Goal: Obtain resource: Download file/media

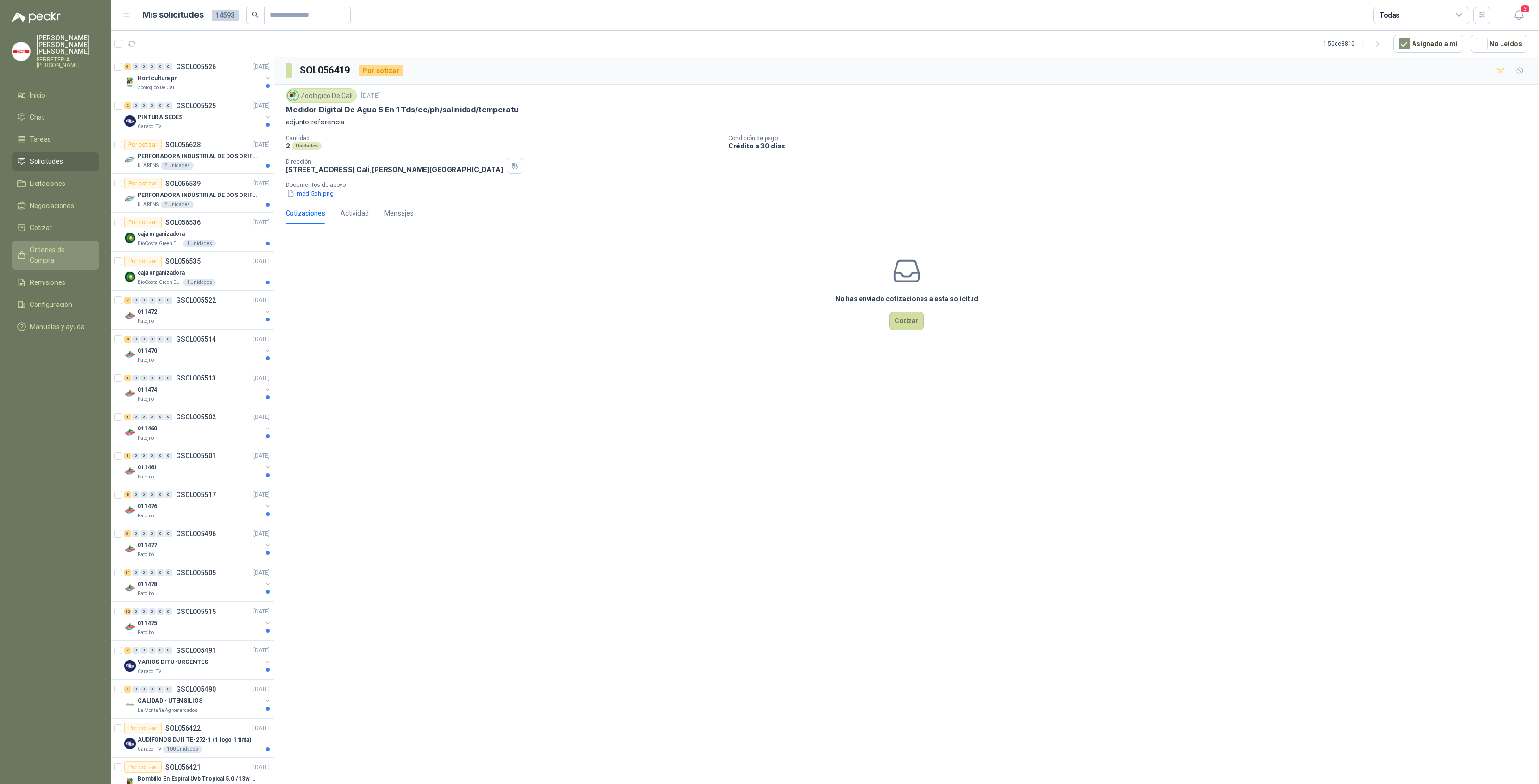
click at [52, 245] on span "Órdenes de Compra" at bounding box center [60, 255] width 60 height 21
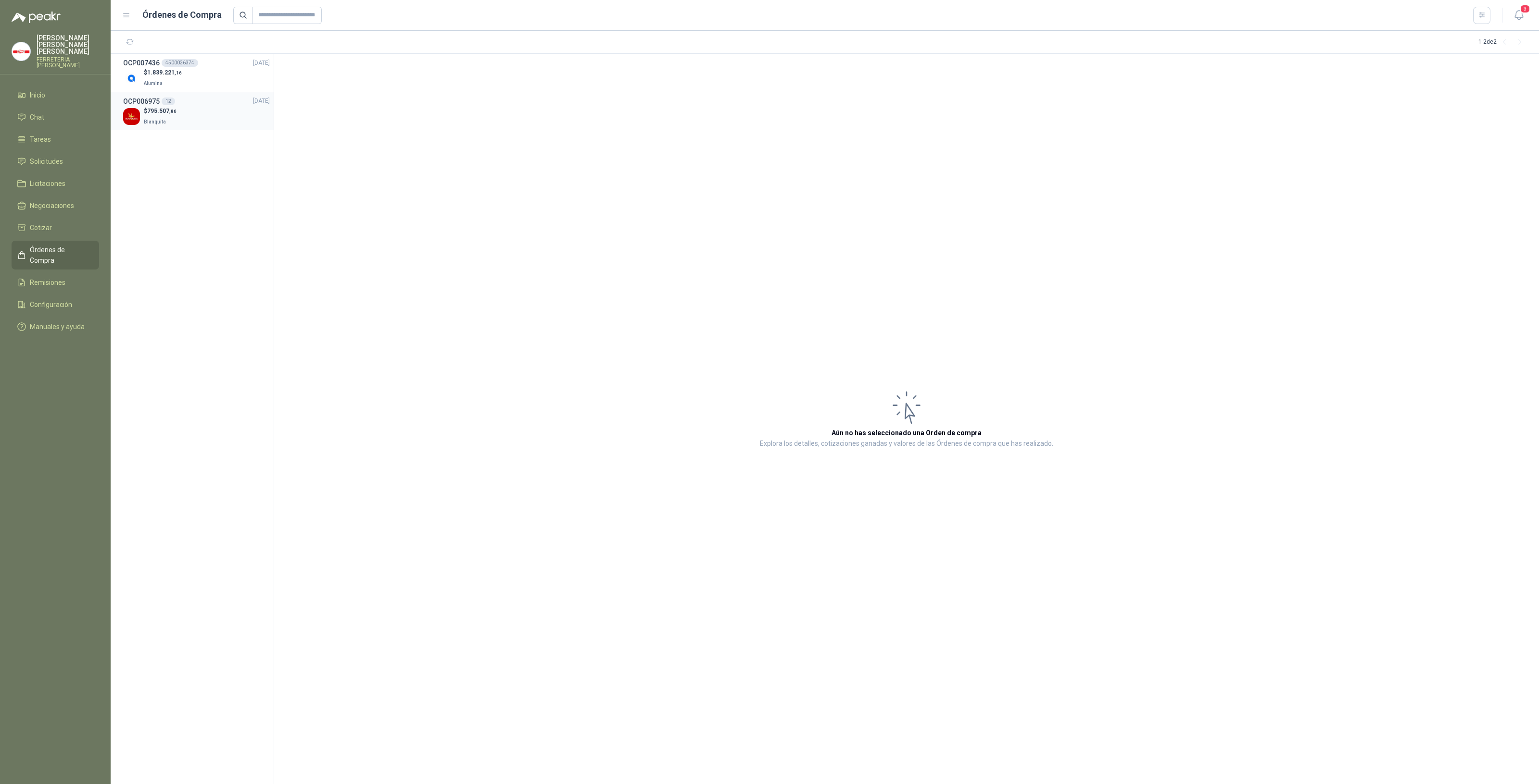
click at [149, 118] on p "Blanquita" at bounding box center [160, 121] width 33 height 11
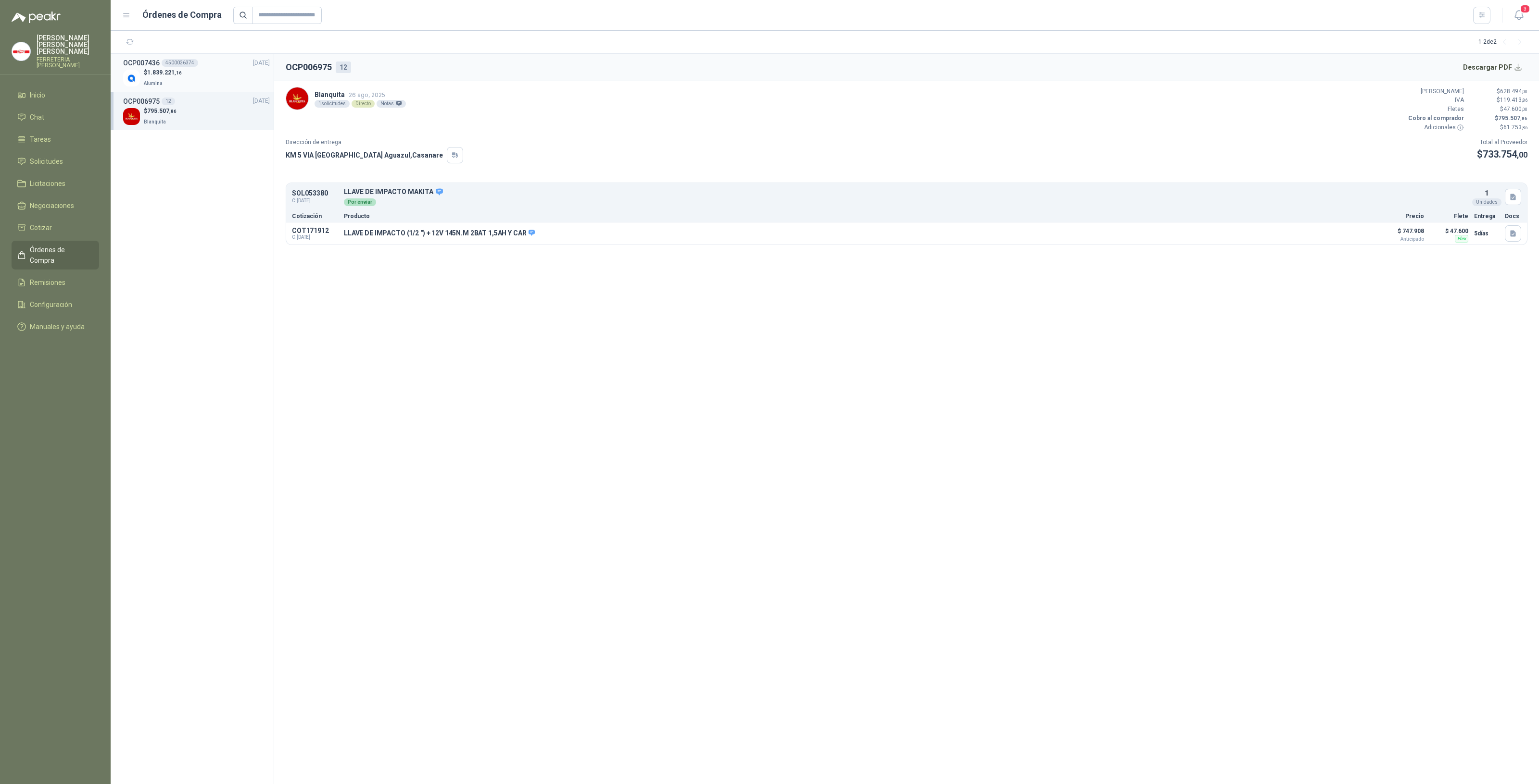
click at [171, 82] on p "Alumina" at bounding box center [163, 82] width 38 height 11
click at [1519, 64] on button "Descargar PDF" at bounding box center [1492, 67] width 70 height 19
drag, startPoint x: 331, startPoint y: 67, endPoint x: 279, endPoint y: 60, distance: 52.5
click at [279, 60] on header "OCP007436 4500036374 Descargar PDF" at bounding box center [906, 68] width 1265 height 28
copy h2 "OCP007436"
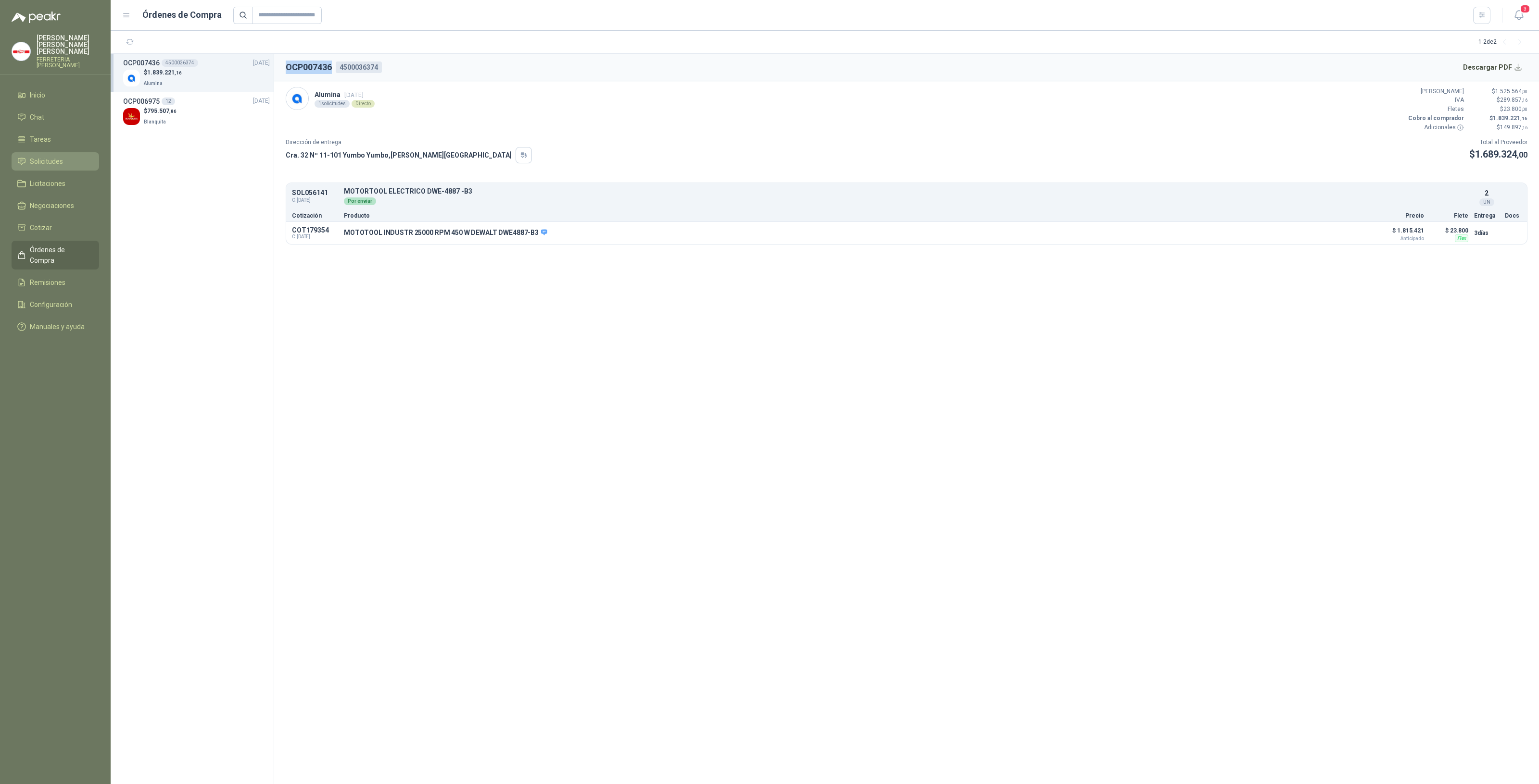
click at [49, 157] on span "Solicitudes" at bounding box center [47, 161] width 34 height 11
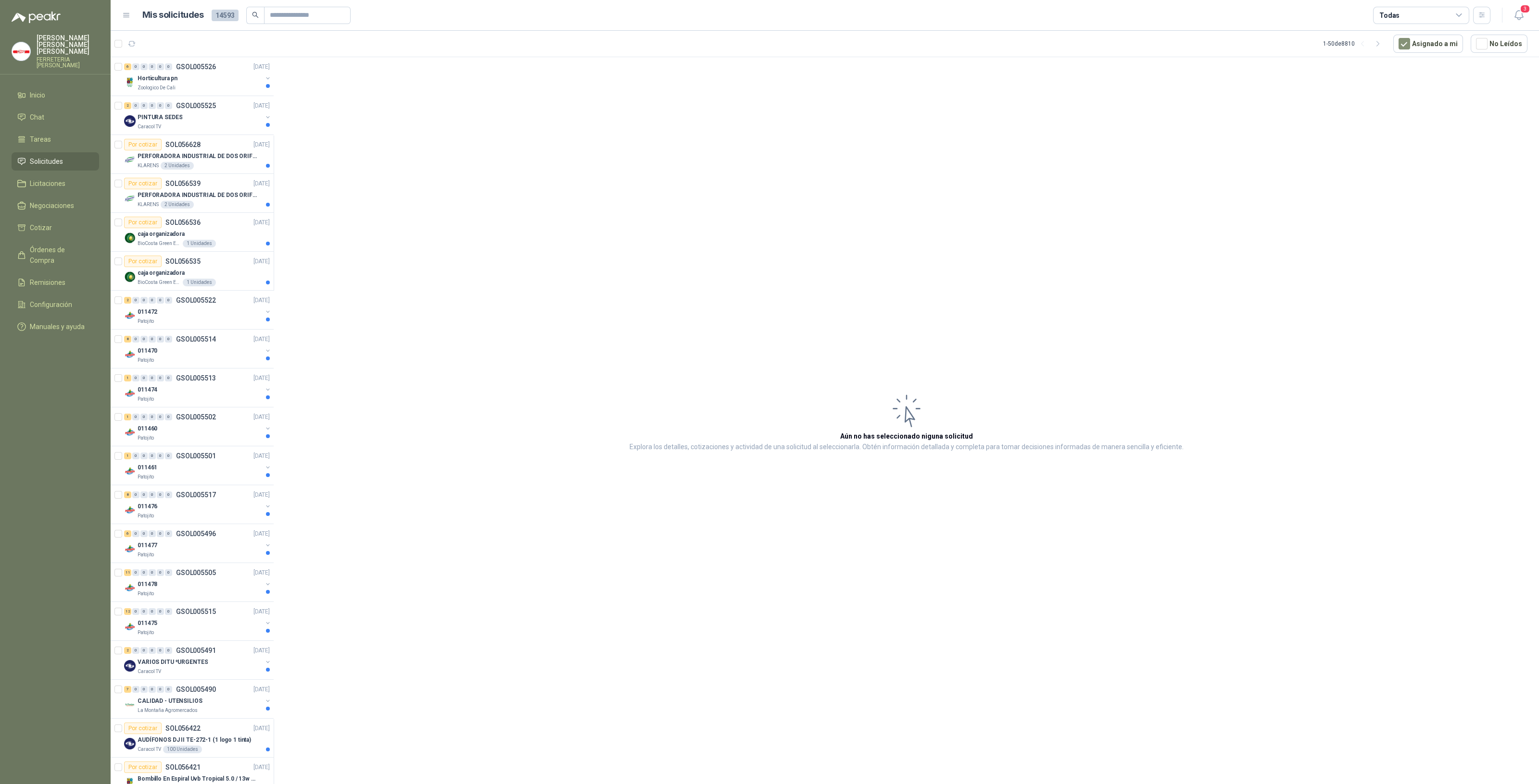
drag, startPoint x: 260, startPoint y: 15, endPoint x: 266, endPoint y: 15, distance: 6.0
click at [260, 16] on span at bounding box center [255, 15] width 17 height 17
click at [276, 17] on input "text" at bounding box center [303, 15] width 67 height 16
type input "********"
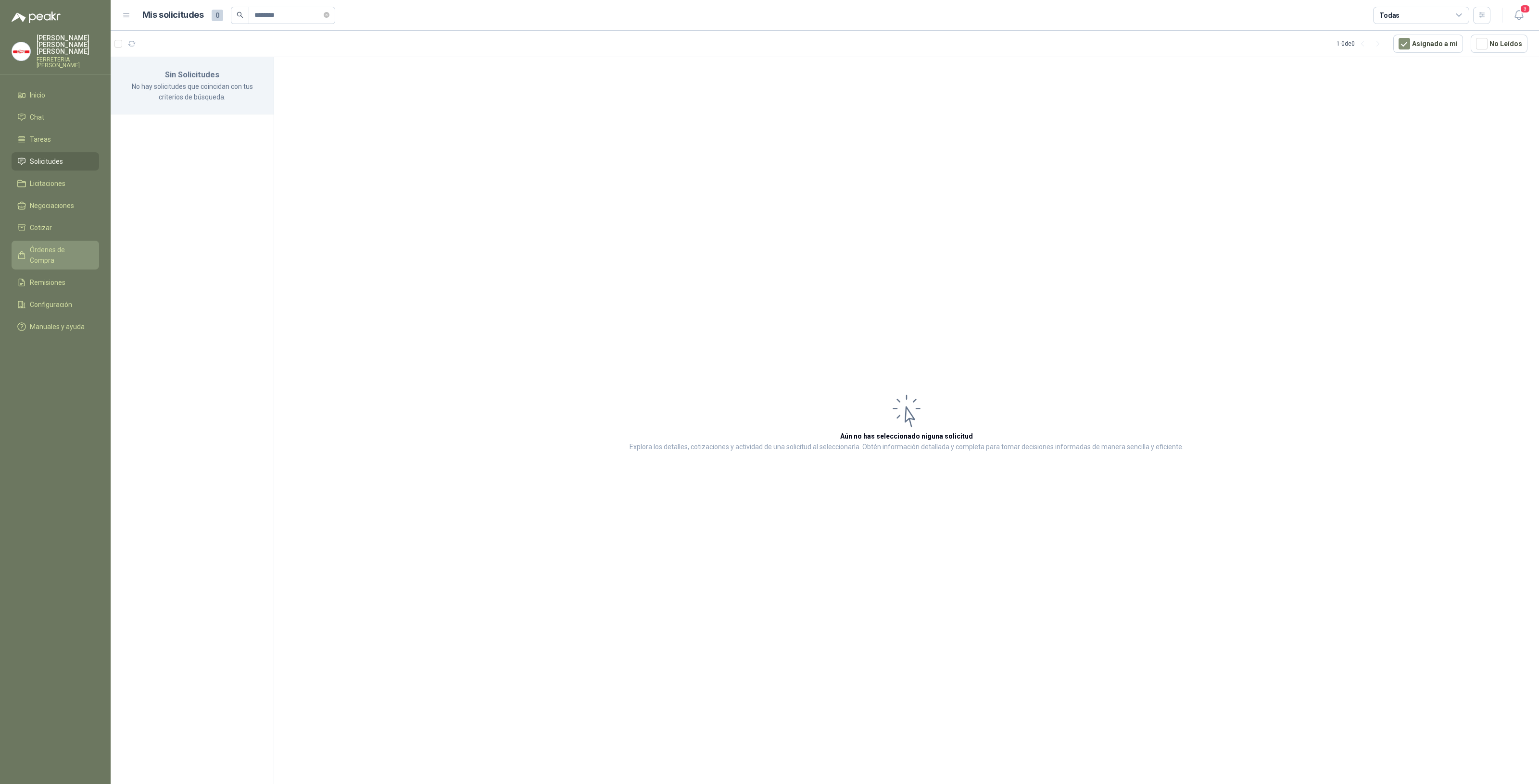
click at [68, 247] on span "Órdenes de Compra" at bounding box center [60, 255] width 60 height 21
click at [179, 75] on span ",16" at bounding box center [178, 72] width 7 height 5
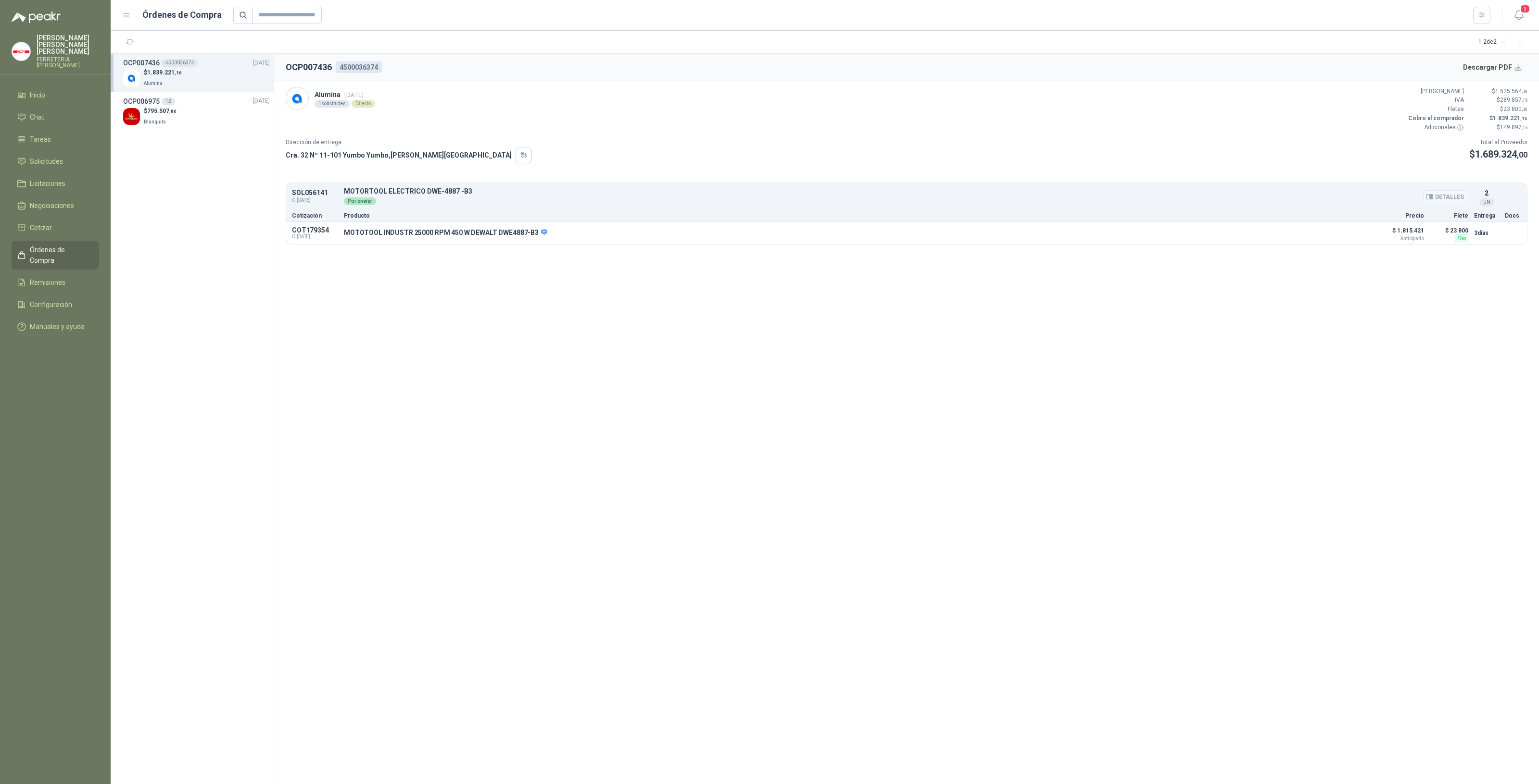
click at [1446, 198] on button "Detalles" at bounding box center [1446, 197] width 45 height 13
click at [1447, 195] on button "Detalles" at bounding box center [1446, 197] width 45 height 13
click at [1357, 235] on button "Detalles" at bounding box center [1347, 233] width 45 height 13
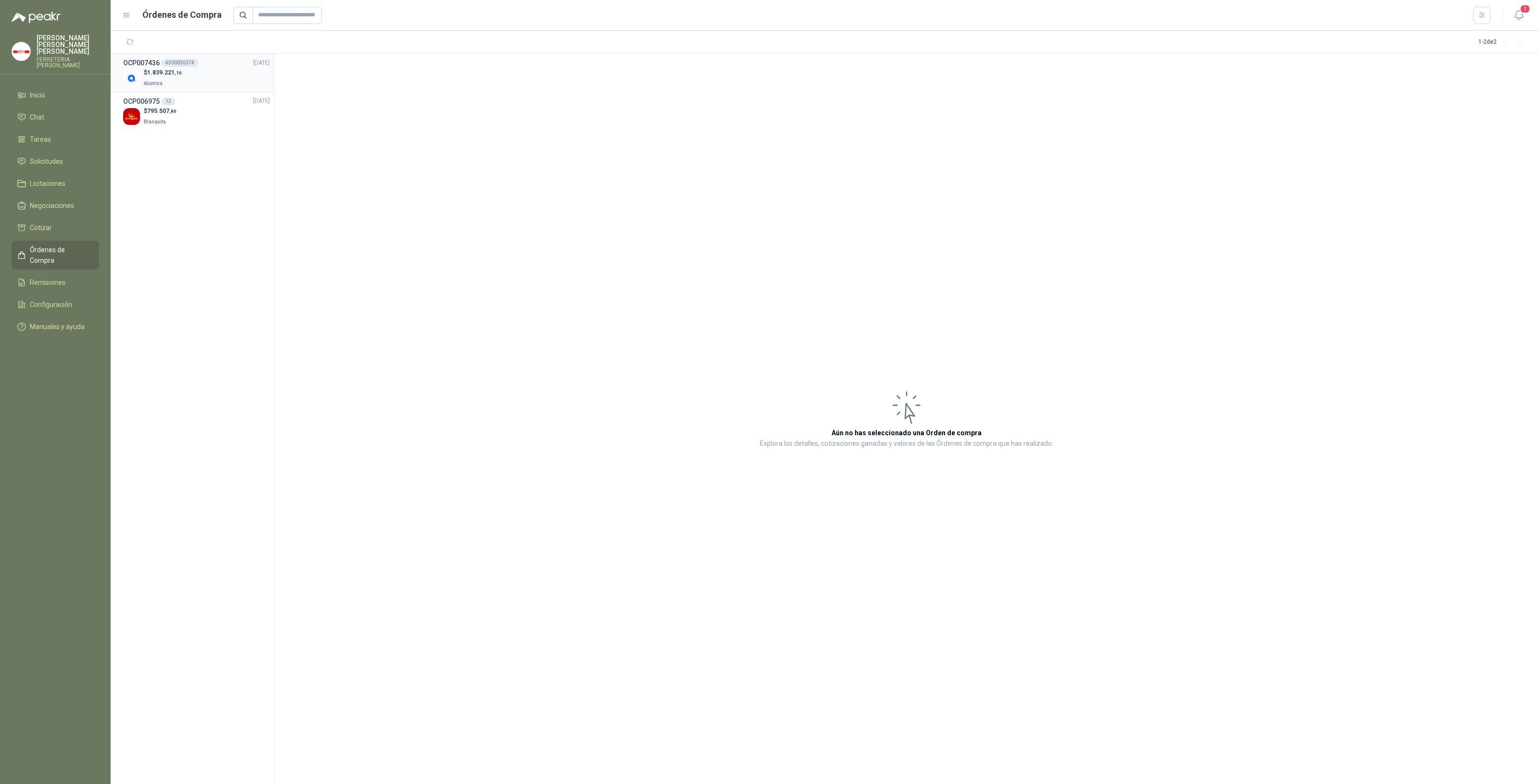
click at [142, 79] on div "$ 1.839.221 ,16 Alumina" at bounding box center [196, 78] width 147 height 20
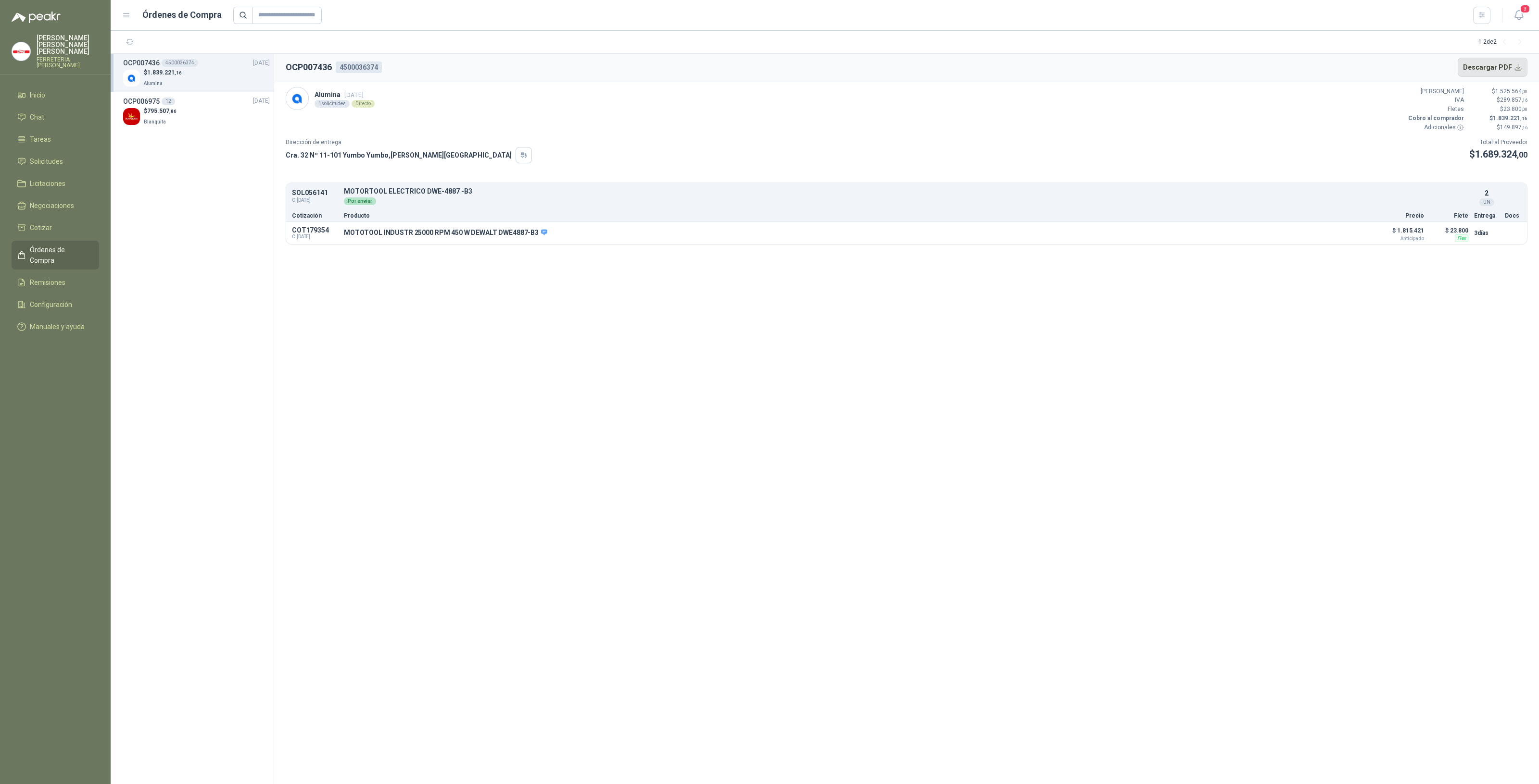
click at [1477, 64] on button "Descargar PDF" at bounding box center [1492, 67] width 70 height 19
